Goal: Task Accomplishment & Management: Use online tool/utility

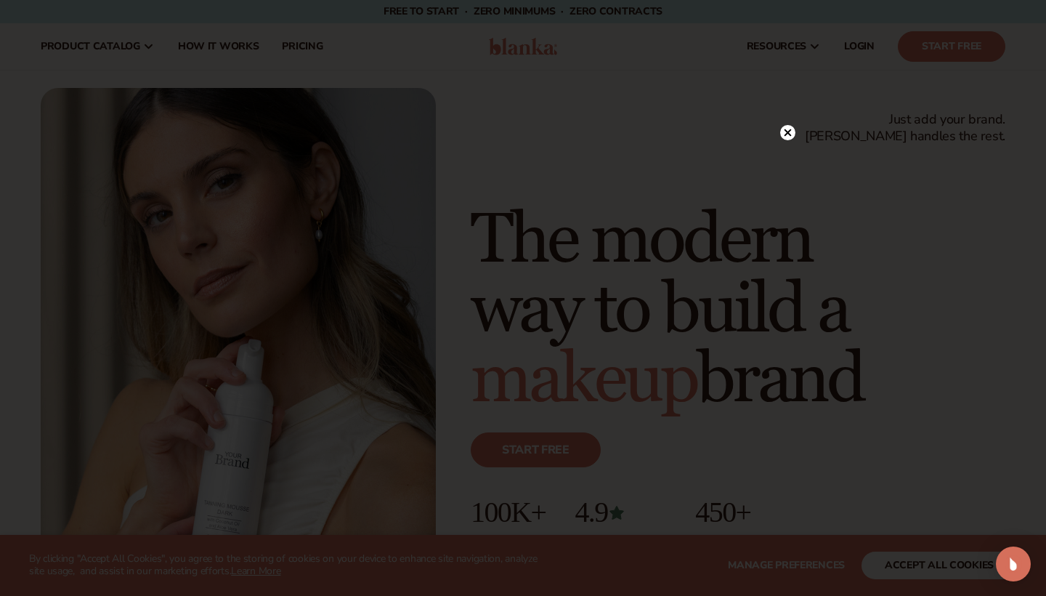
click at [790, 131] on icon at bounding box center [787, 132] width 7 height 7
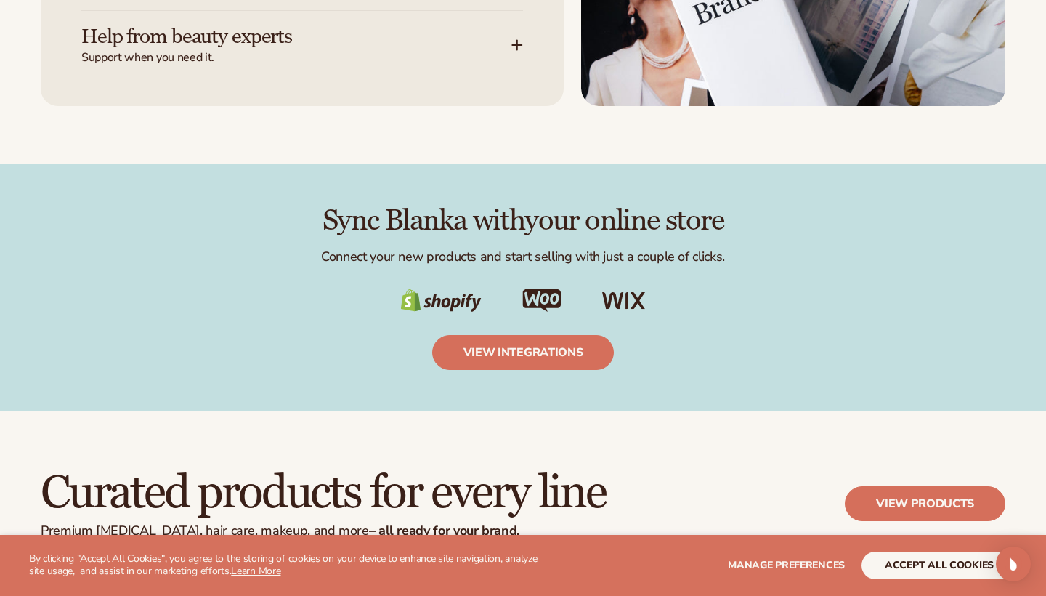
scroll to position [2123, 0]
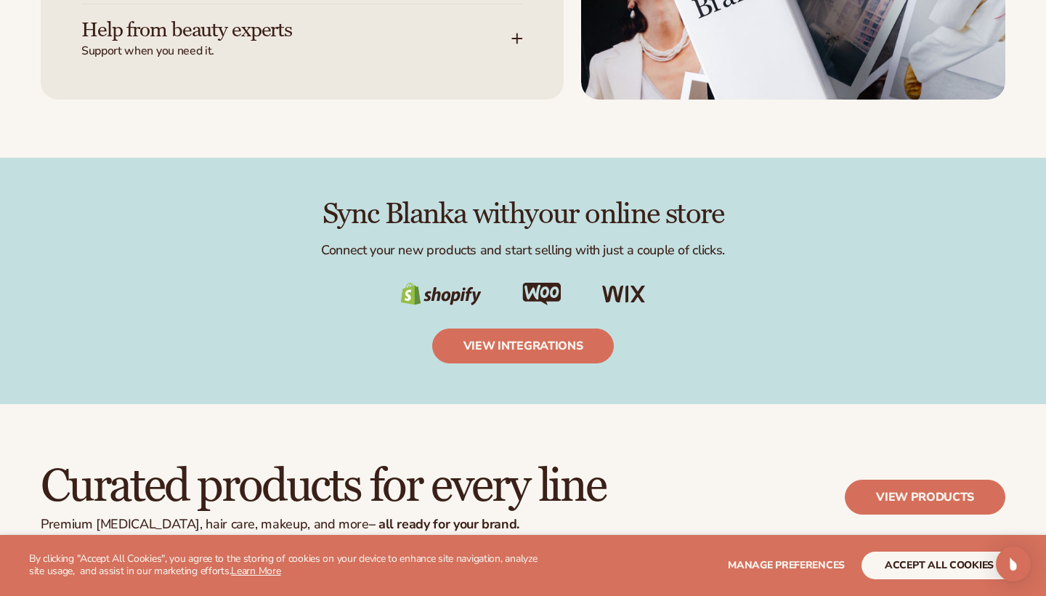
click at [888, 562] on button "accept all cookies" at bounding box center [938, 565] width 155 height 28
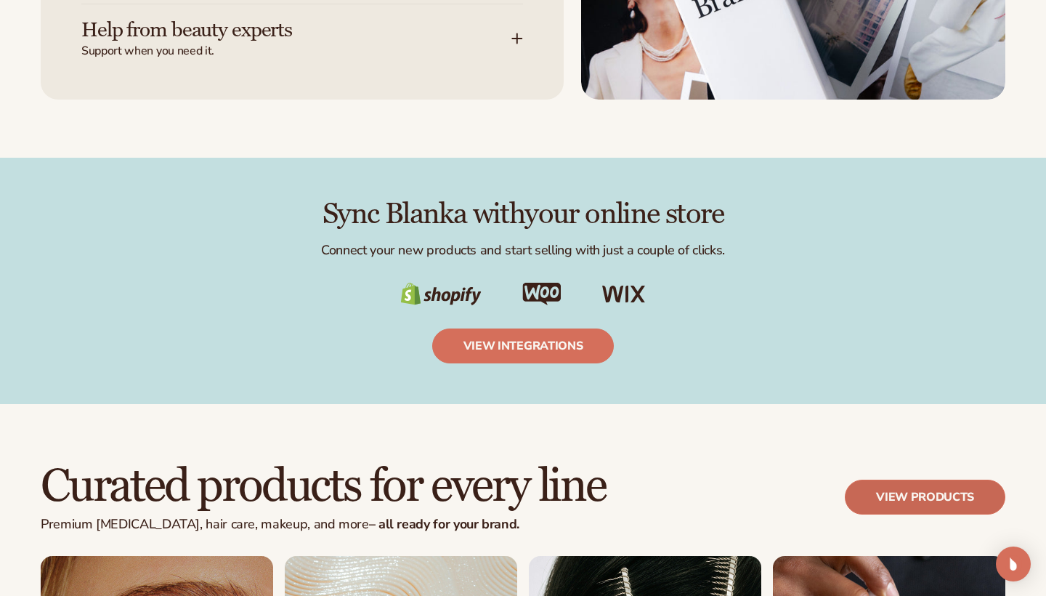
click at [893, 491] on link "View products" at bounding box center [925, 496] width 160 height 35
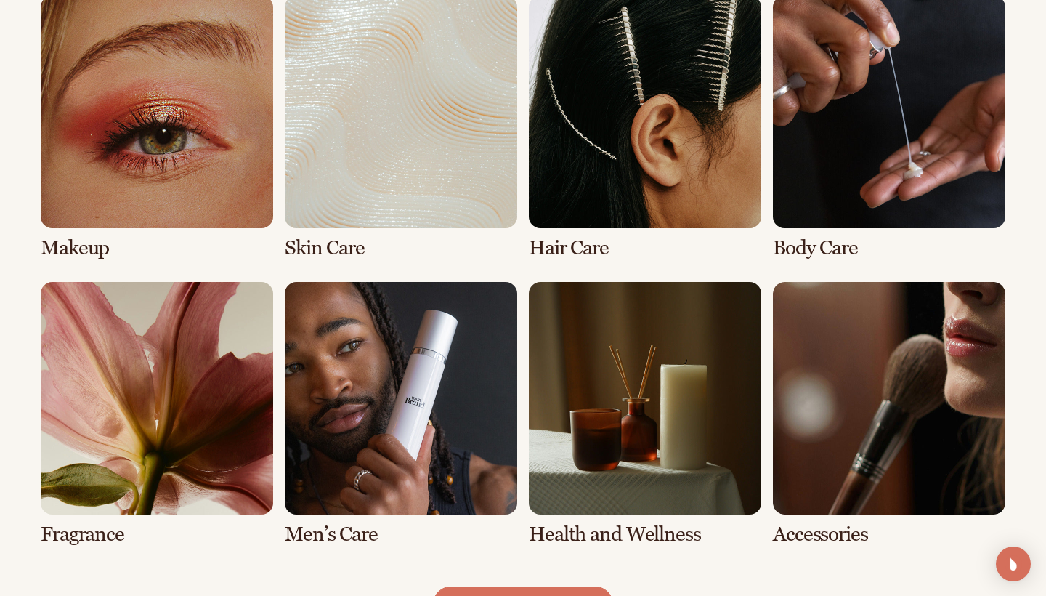
scroll to position [1101, 0]
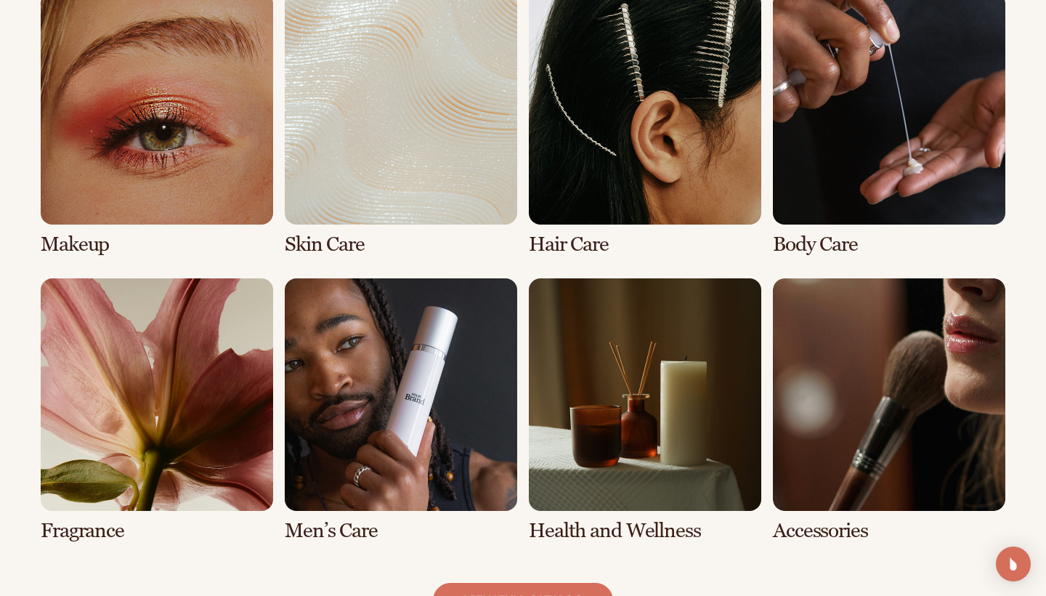
click at [214, 152] on link "1 / 8" at bounding box center [157, 124] width 232 height 264
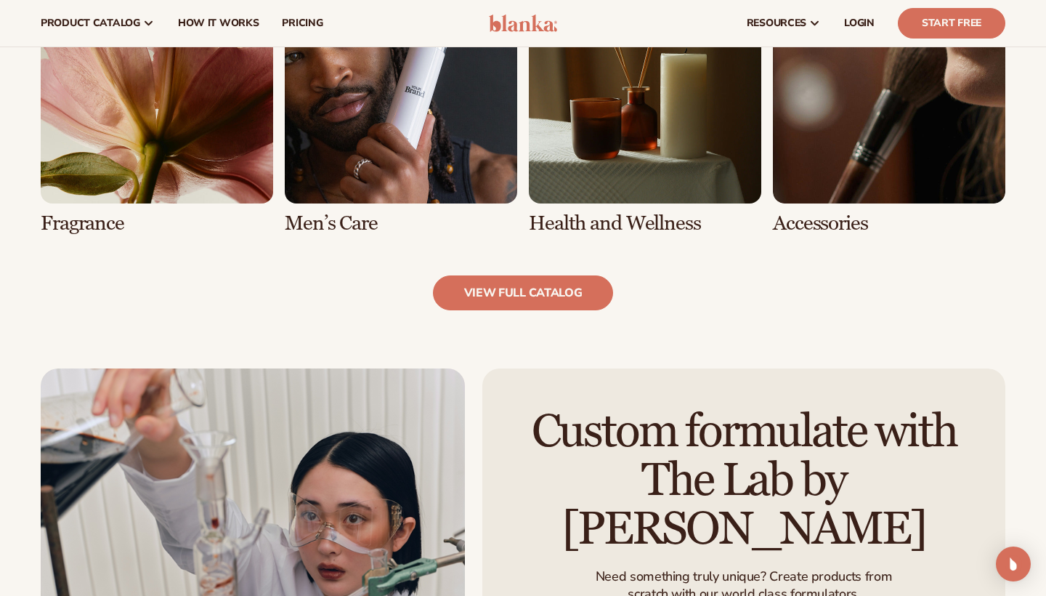
scroll to position [1416, 0]
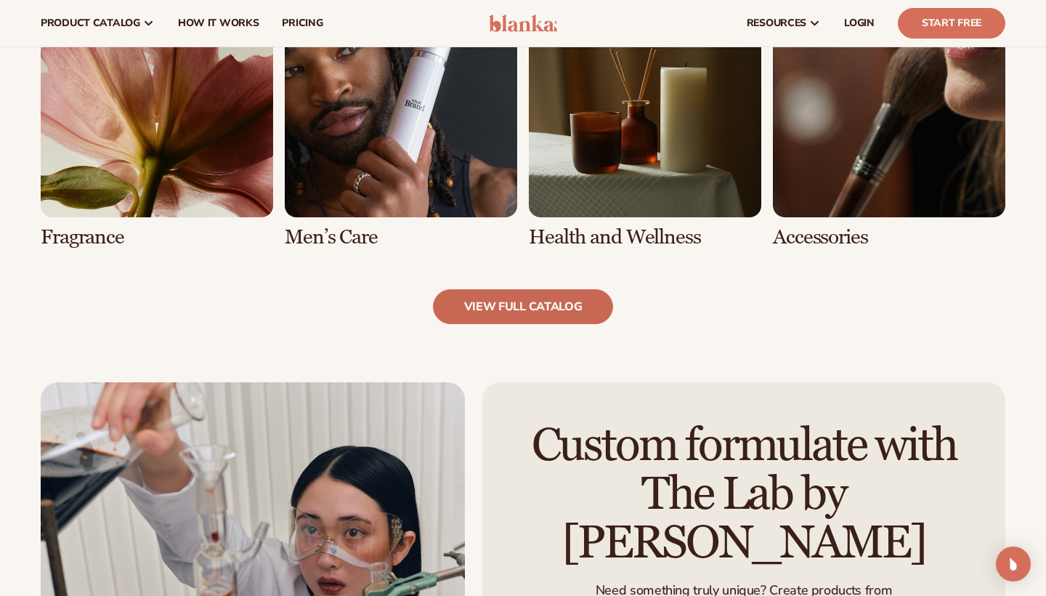
click at [568, 299] on link "view full catalog" at bounding box center [523, 306] width 181 height 35
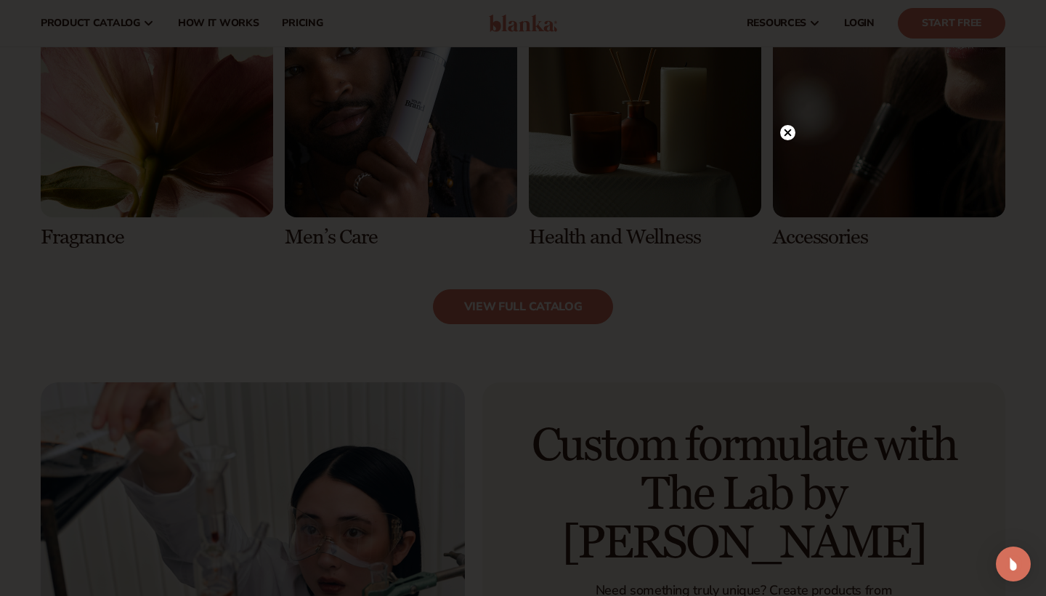
click at [790, 131] on icon at bounding box center [787, 132] width 7 height 7
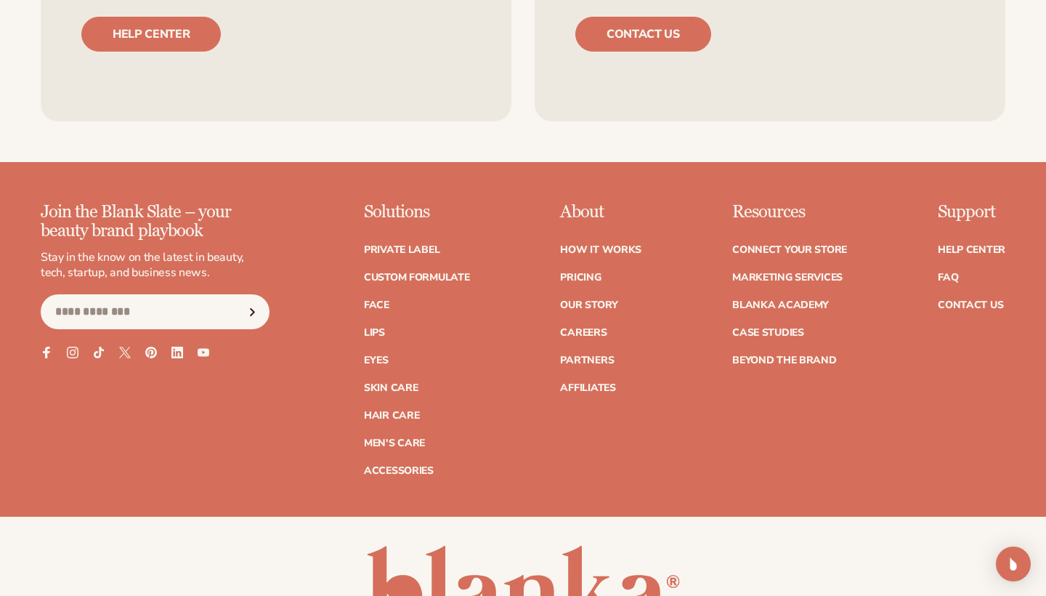
scroll to position [2716, 0]
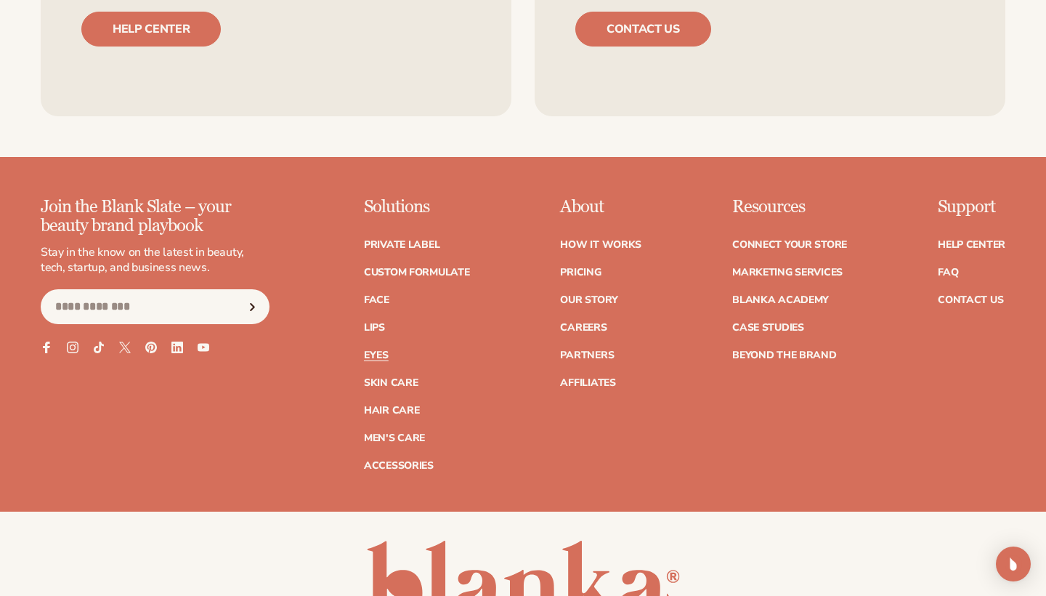
click at [377, 350] on link "Eyes" at bounding box center [376, 355] width 25 height 10
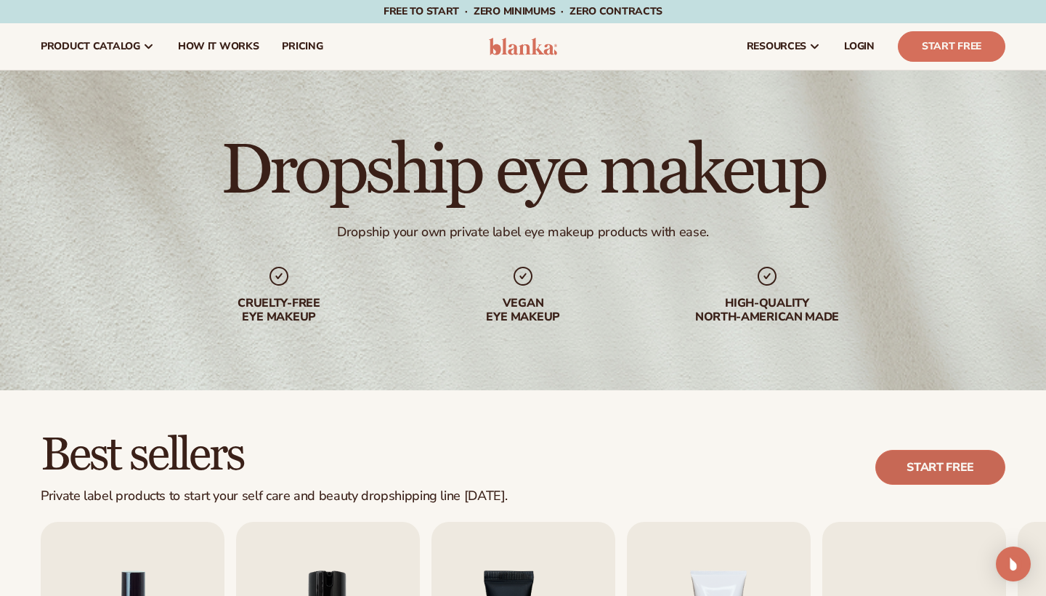
click at [907, 460] on link "Start free" at bounding box center [940, 467] width 130 height 35
